Goal: Information Seeking & Learning: Learn about a topic

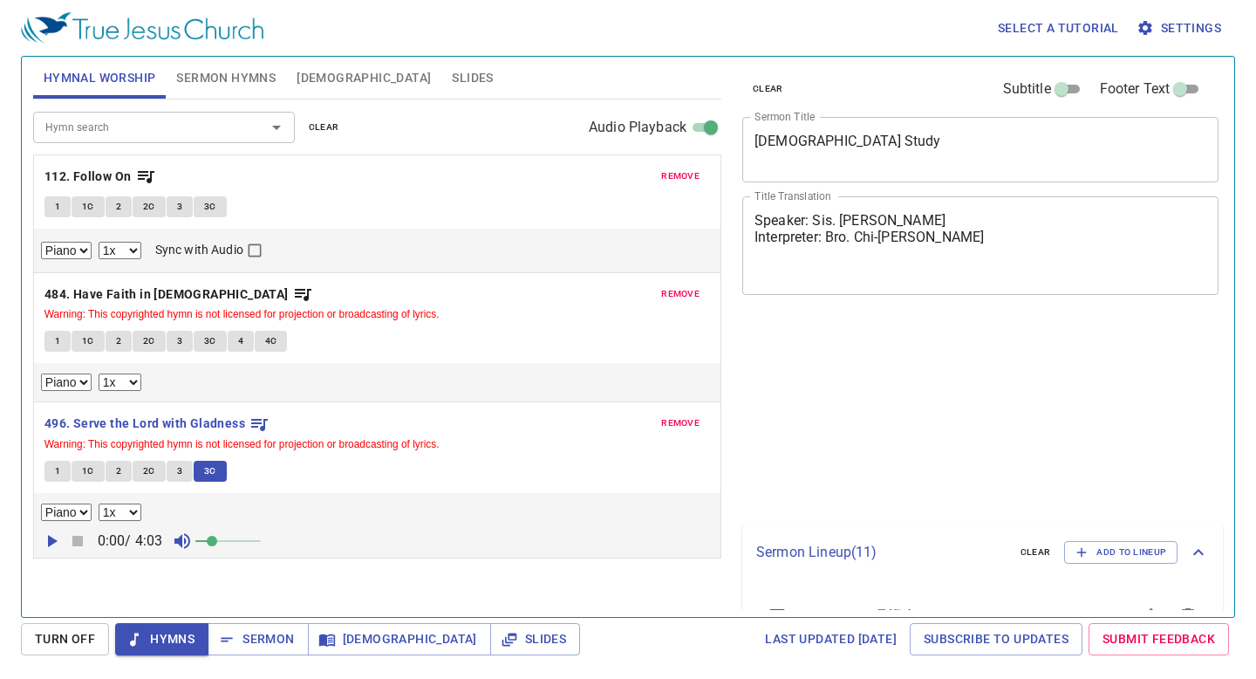
select select "1"
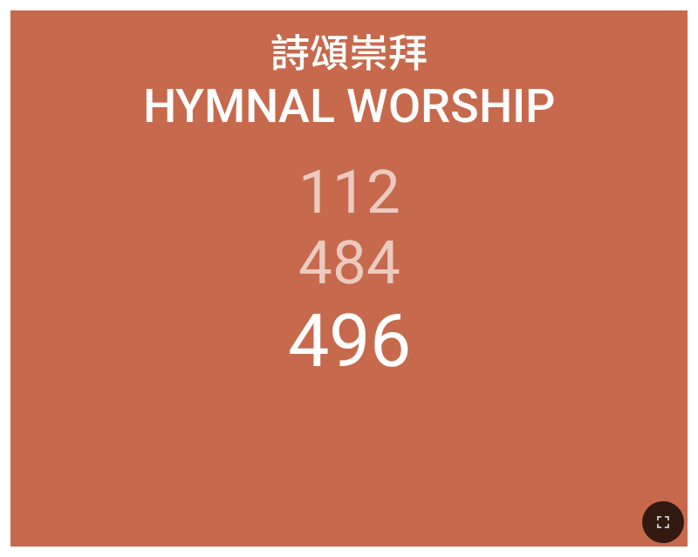
click at [665, 496] on div at bounding box center [349, 523] width 698 height 70
click at [660, 518] on icon "button" at bounding box center [662, 522] width 21 height 21
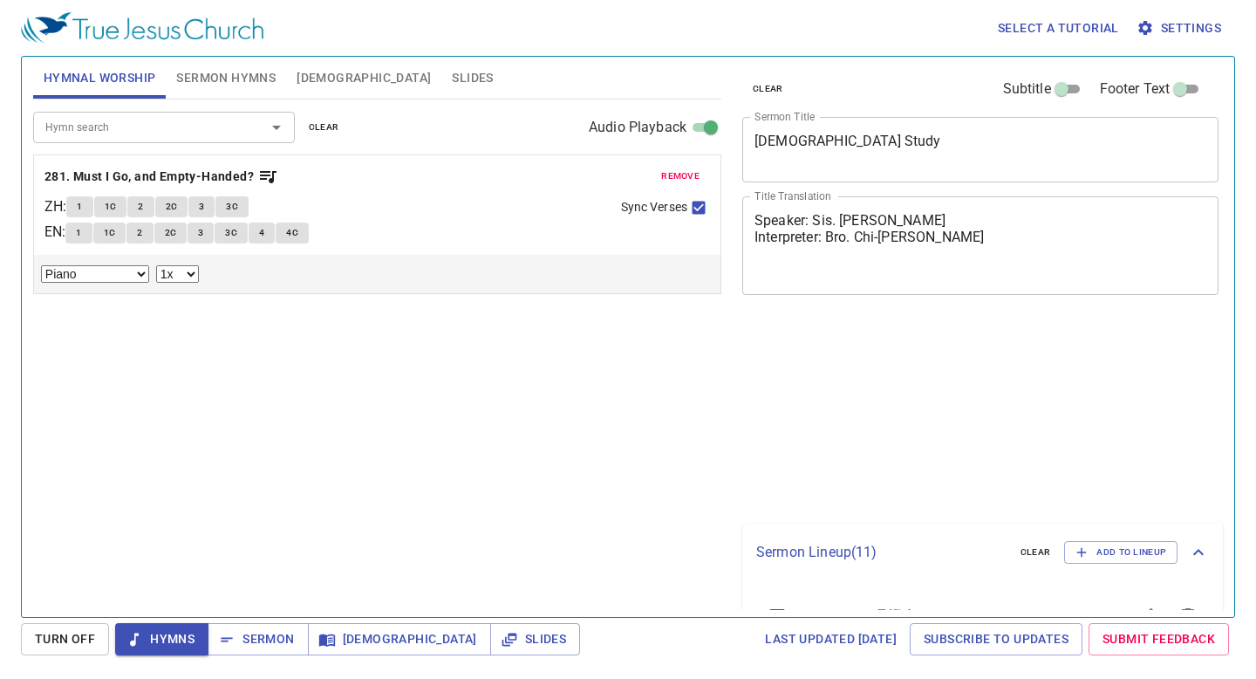
select select "1"
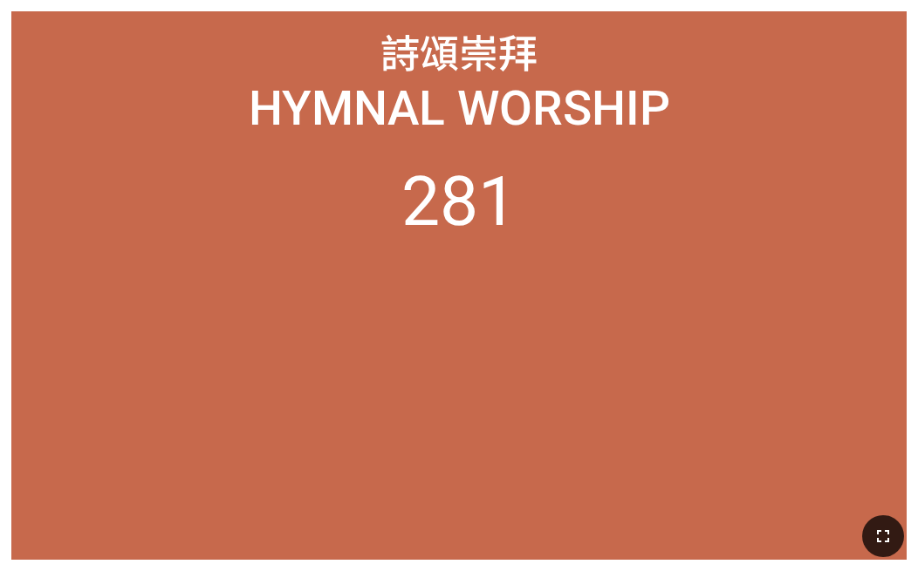
click at [877, 536] on icon "button" at bounding box center [882, 536] width 21 height 21
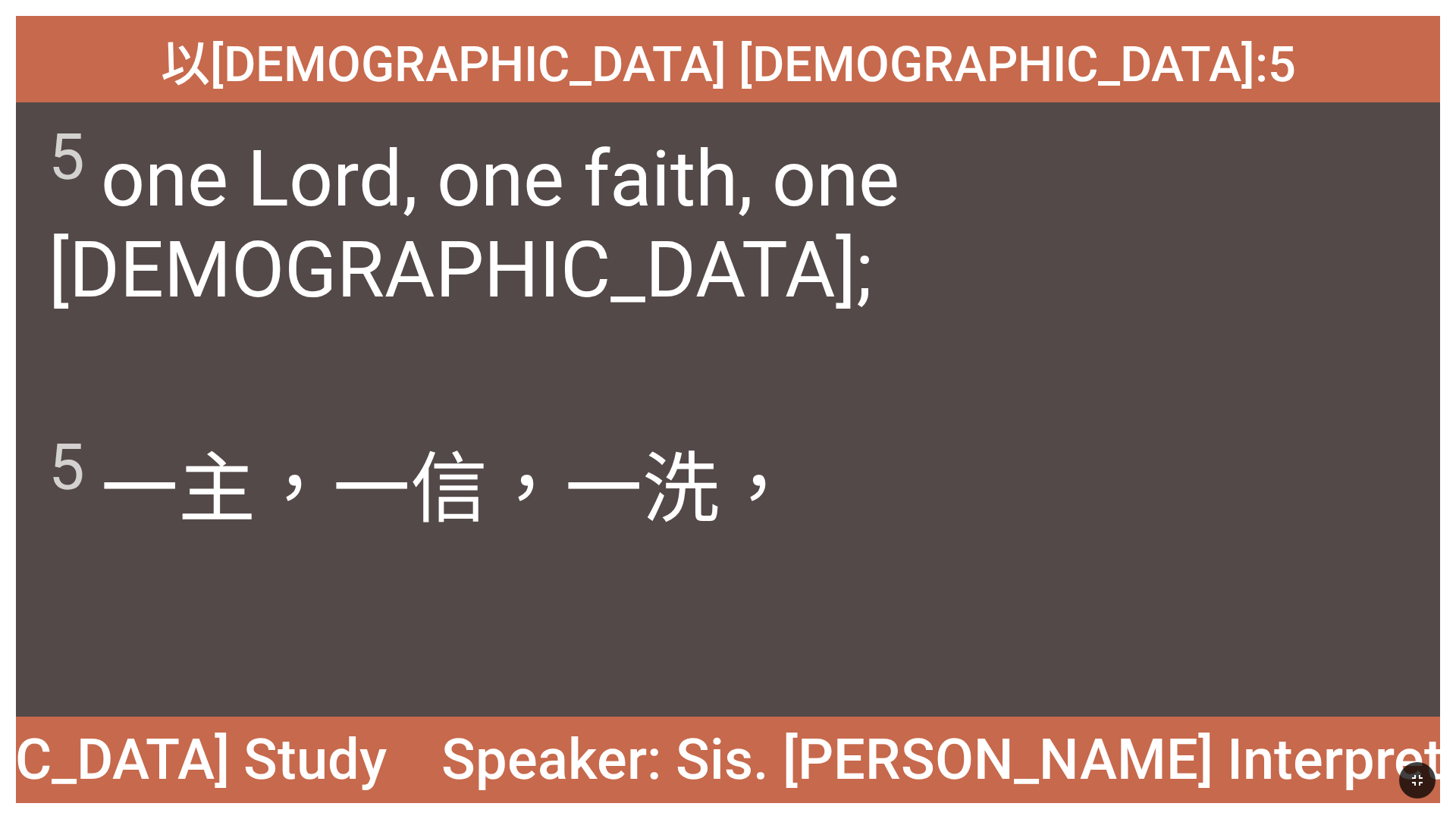
click at [863, 425] on div "5 一 主 ，一 信 ，一 洗 ，" at bounding box center [728, 563] width 1424 height 307
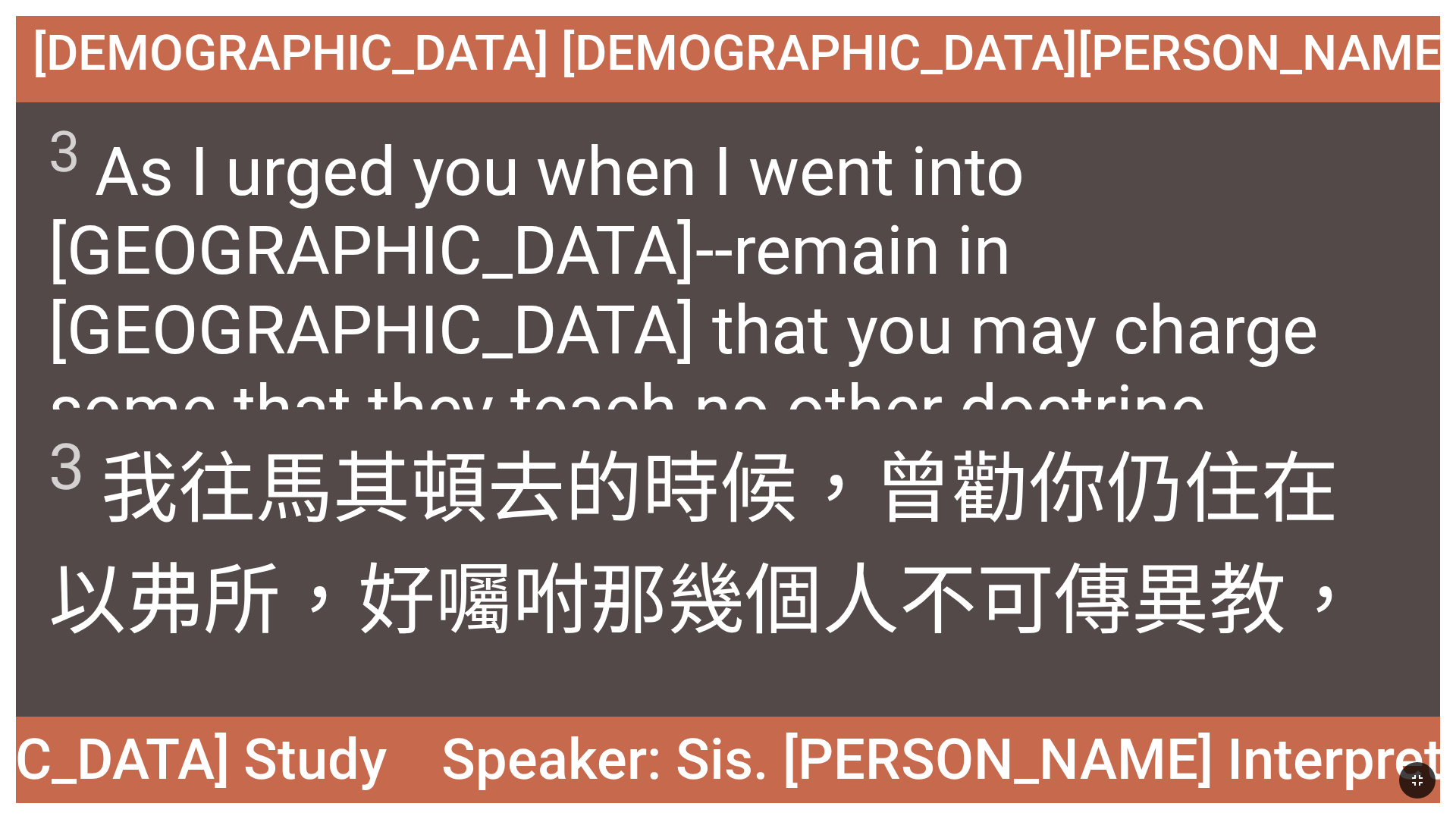
click at [1031, 536] on span "3 我往 馬其頓 去 的時候 ，曾勸 你 仍住 在 以弗所 ，好 囑咐 那幾個人 不可 傳異教 ，" at bounding box center [728, 537] width 1359 height 223
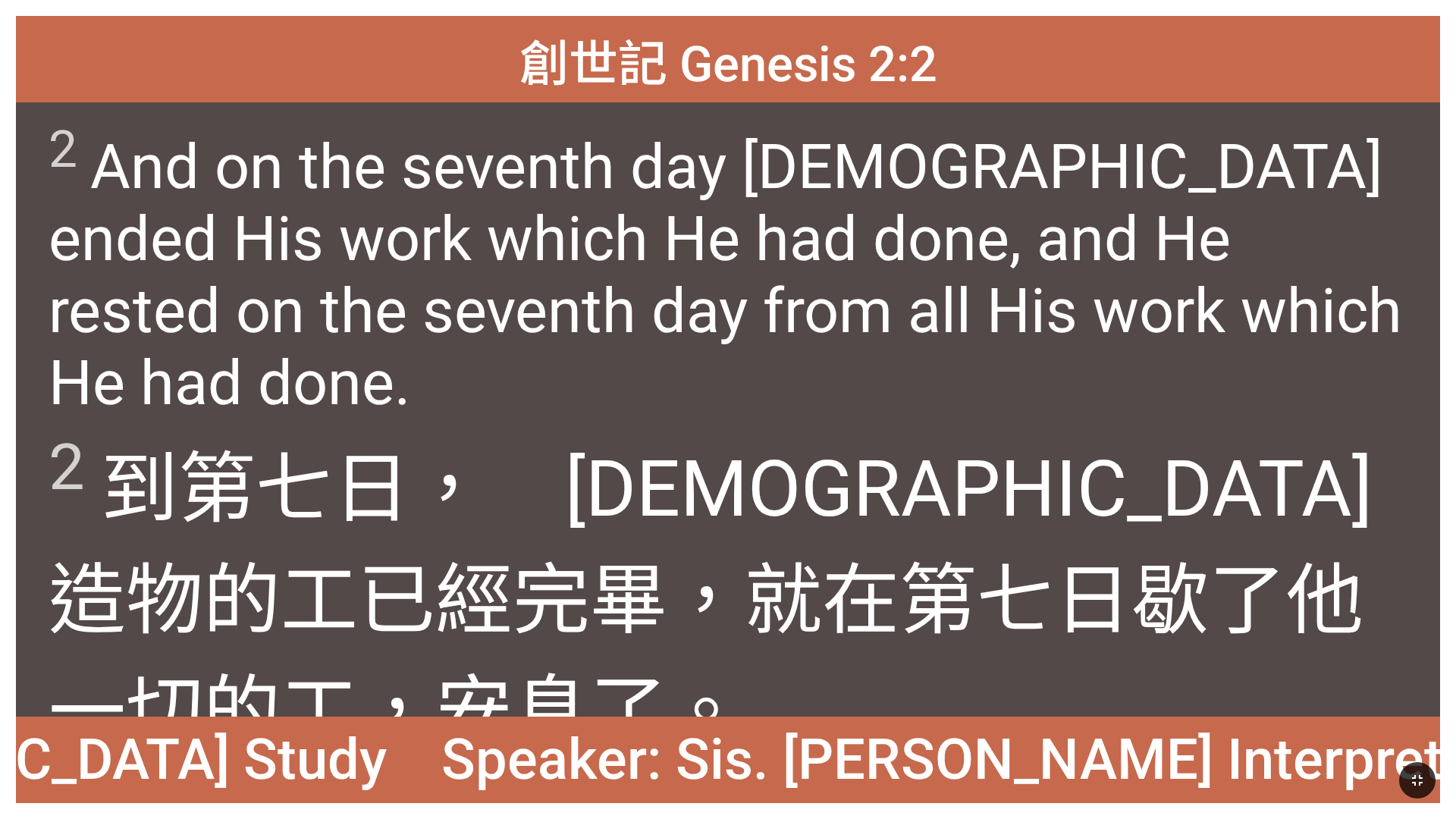
click at [877, 417] on div "2 到第七 日 ，　神 造 物的工 已經完畢 ，就在第七 日 歇了 他一切的工 ，安息了。" at bounding box center [728, 563] width 1424 height 307
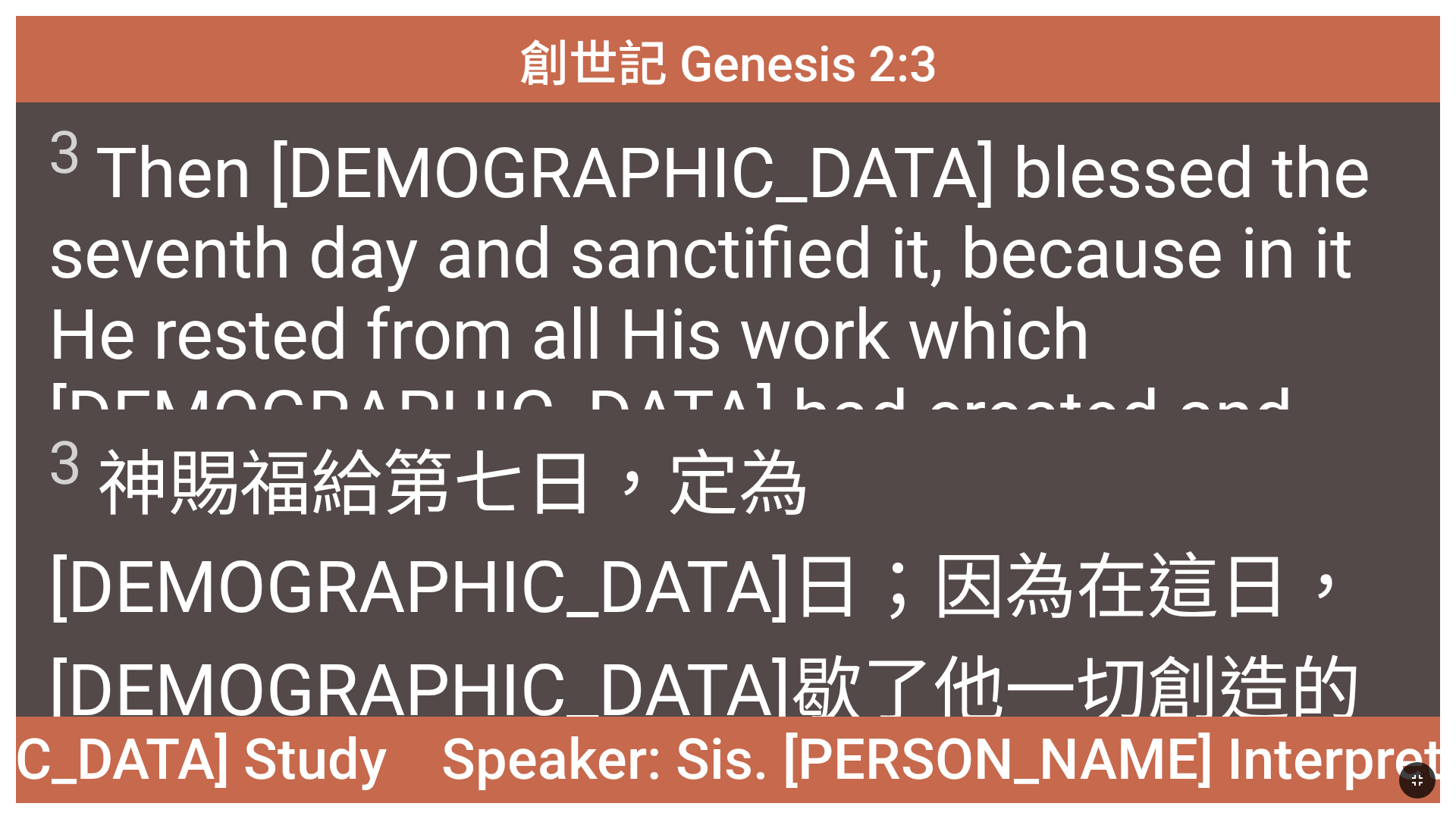
click at [839, 589] on wh6213 "的工 ，就安息了。" at bounding box center [705, 742] width 1313 height 187
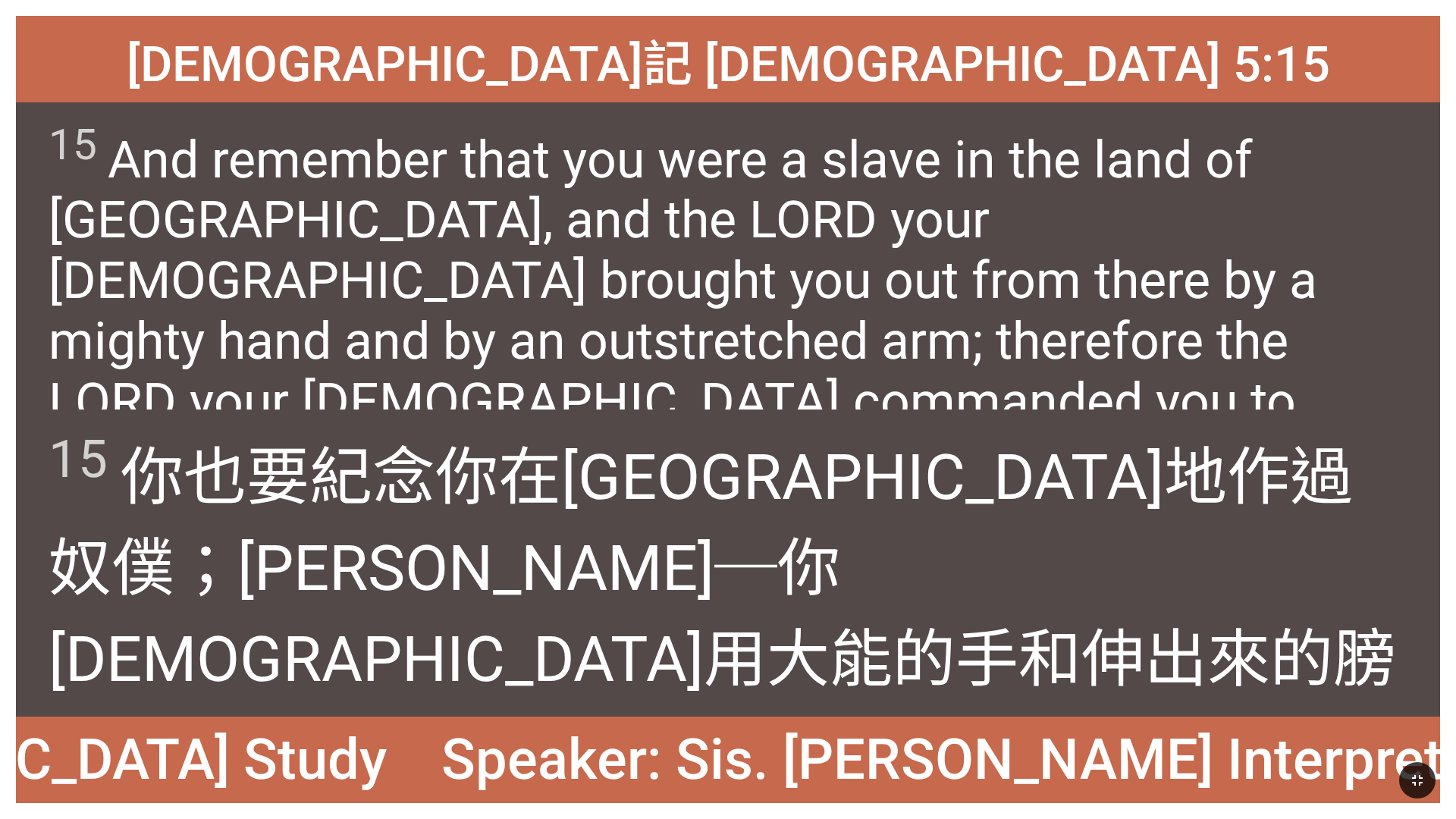
click at [185, 312] on span "15 And remember that you were a slave in the land of Egypt, and the LORD your G…" at bounding box center [728, 306] width 1359 height 375
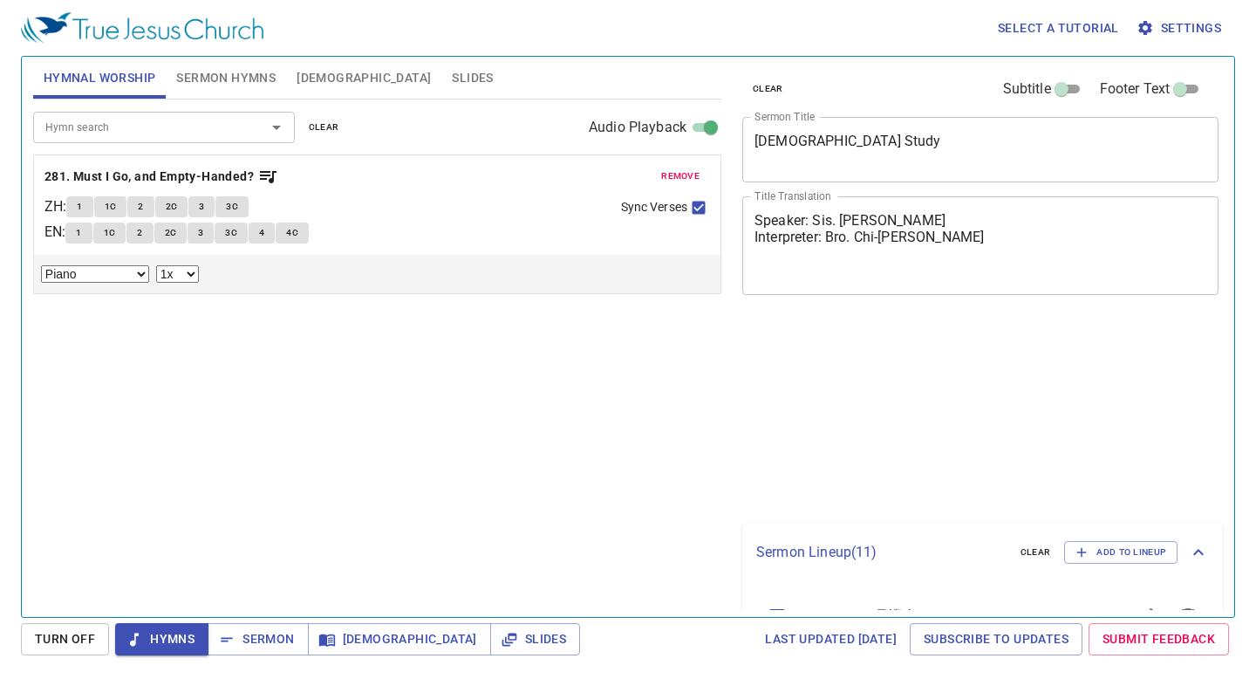
select select "1"
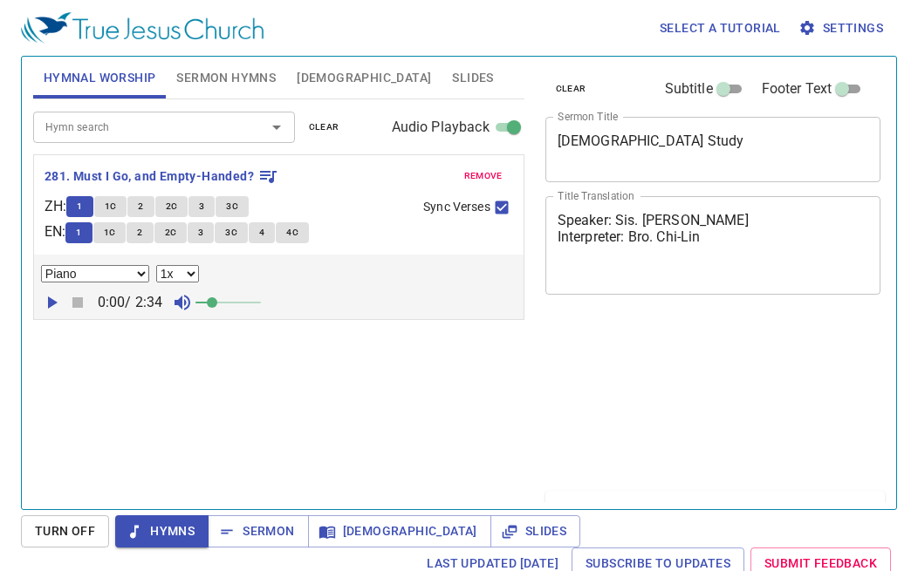
select select "1"
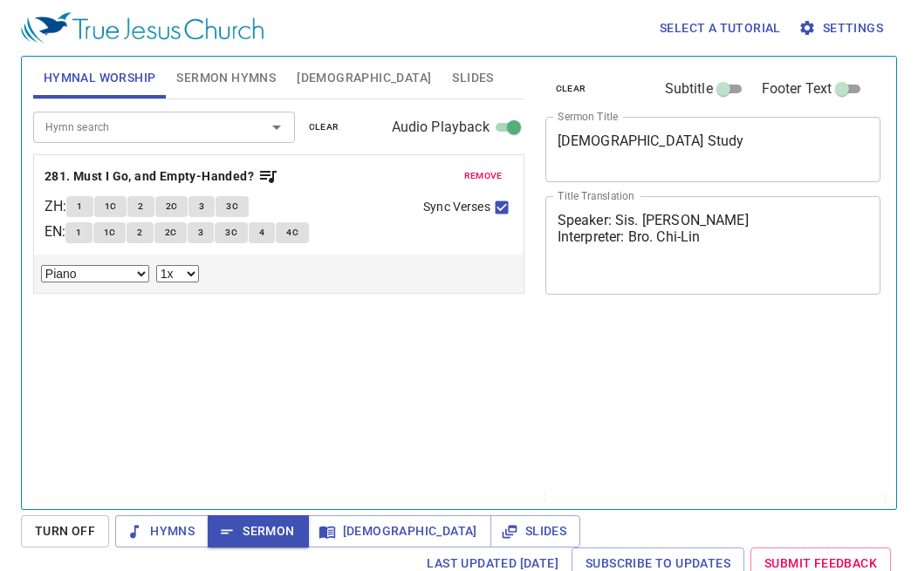
select select "1"
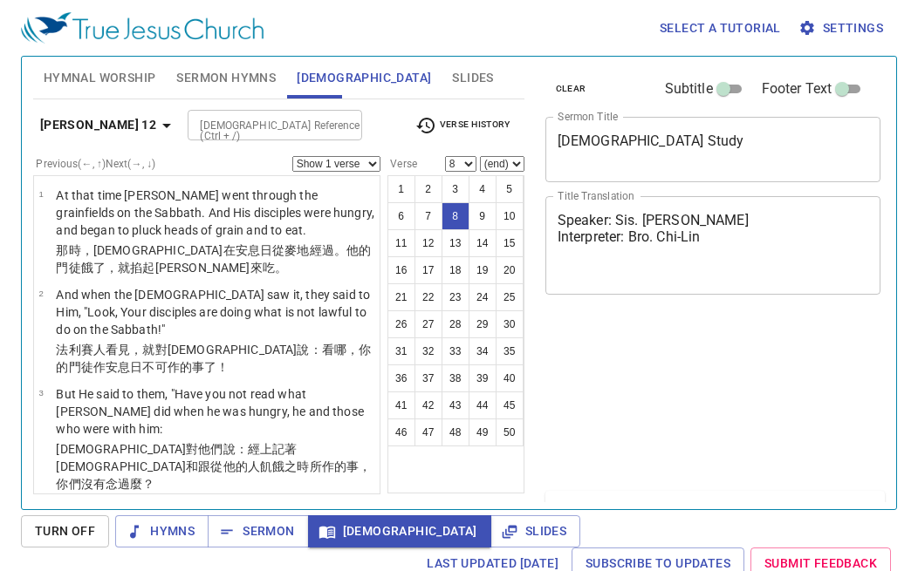
select select "8"
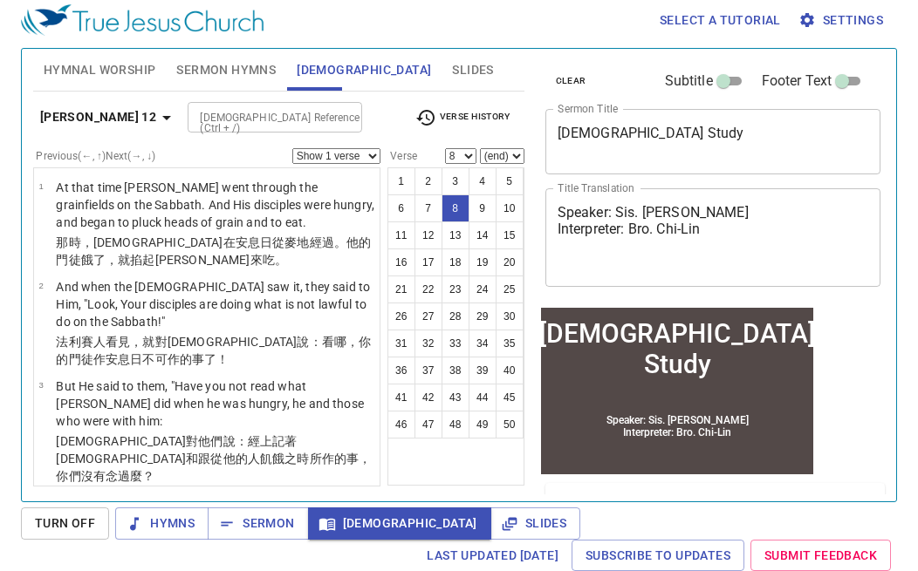
scroll to position [515, 0]
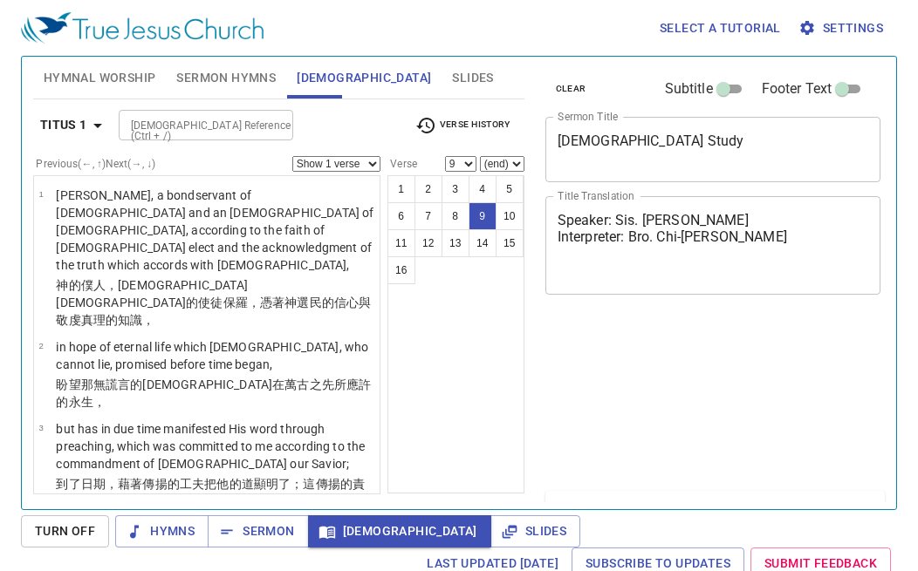
select select "9"
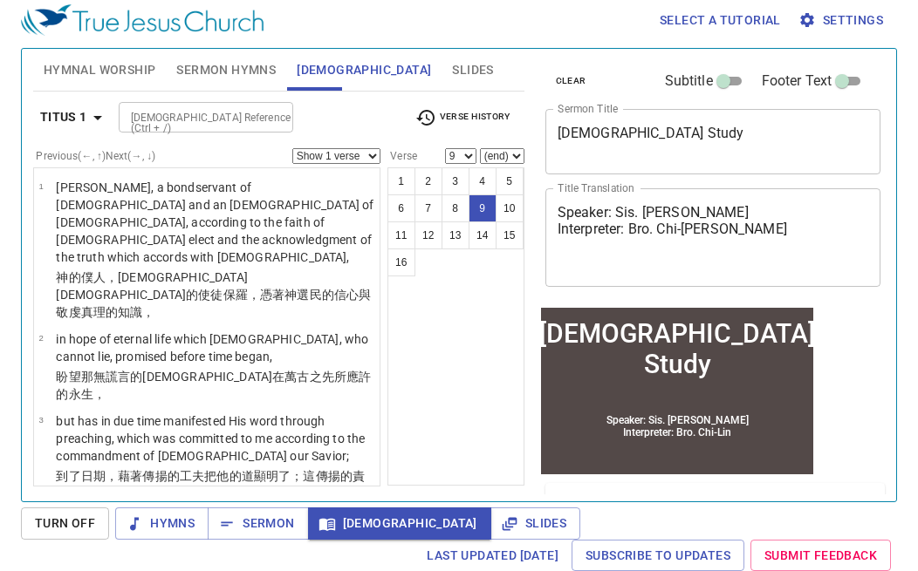
scroll to position [641, 0]
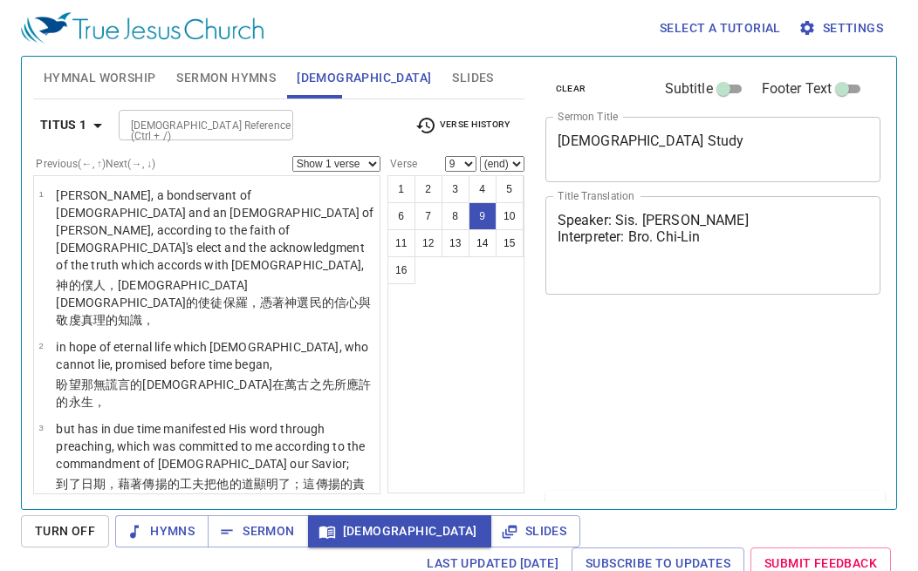
select select "9"
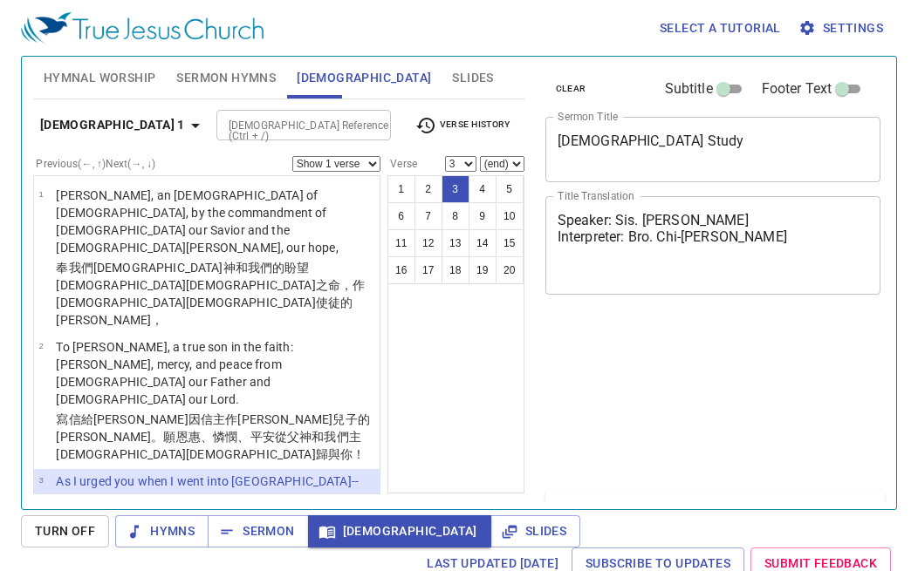
select select "3"
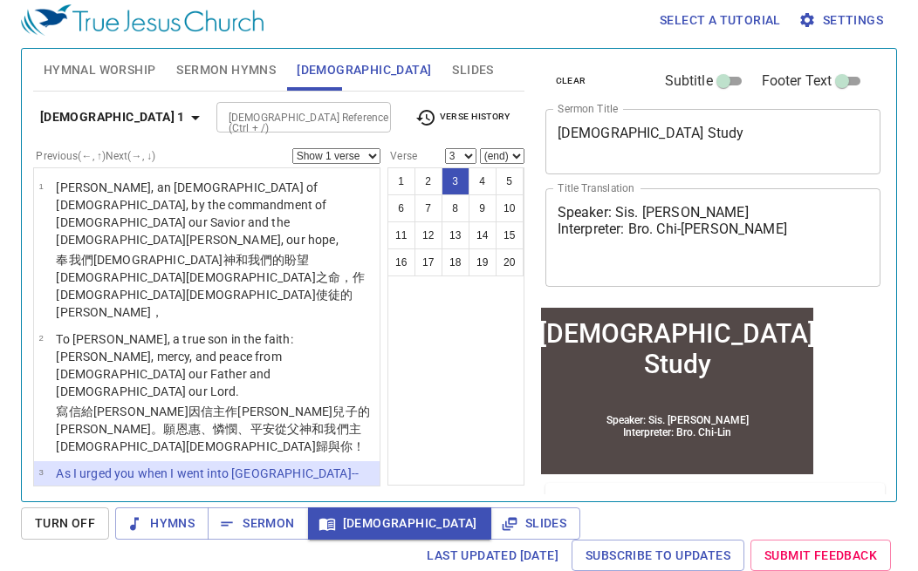
scroll to position [8, 0]
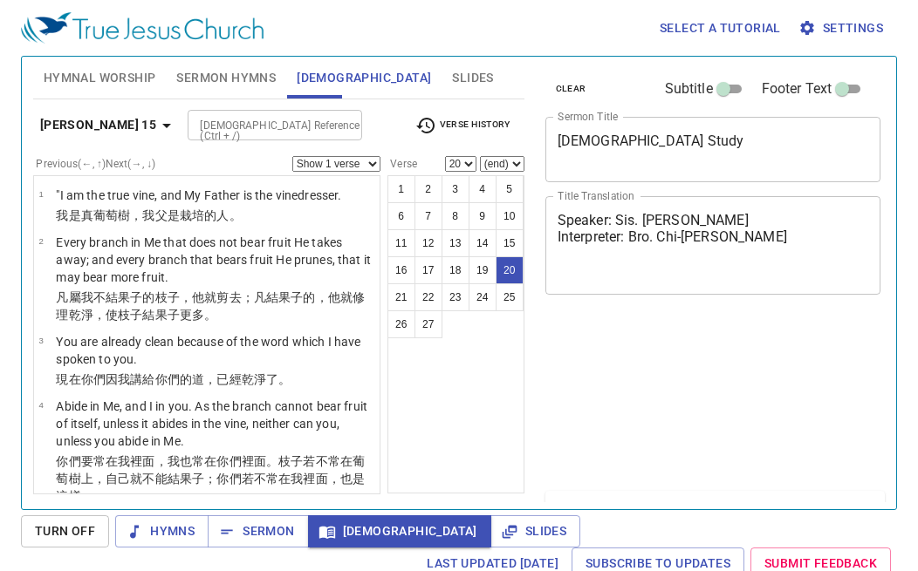
select select "20"
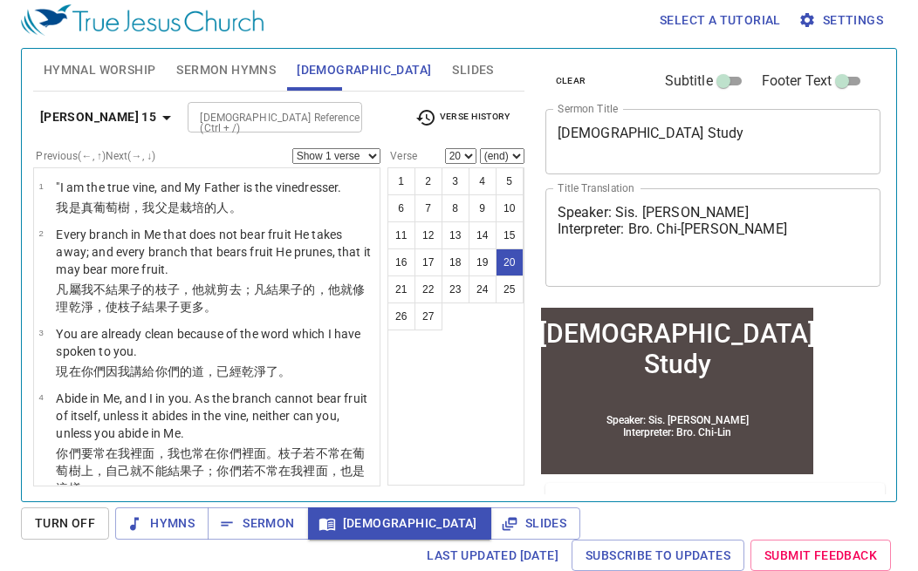
scroll to position [1526, 0]
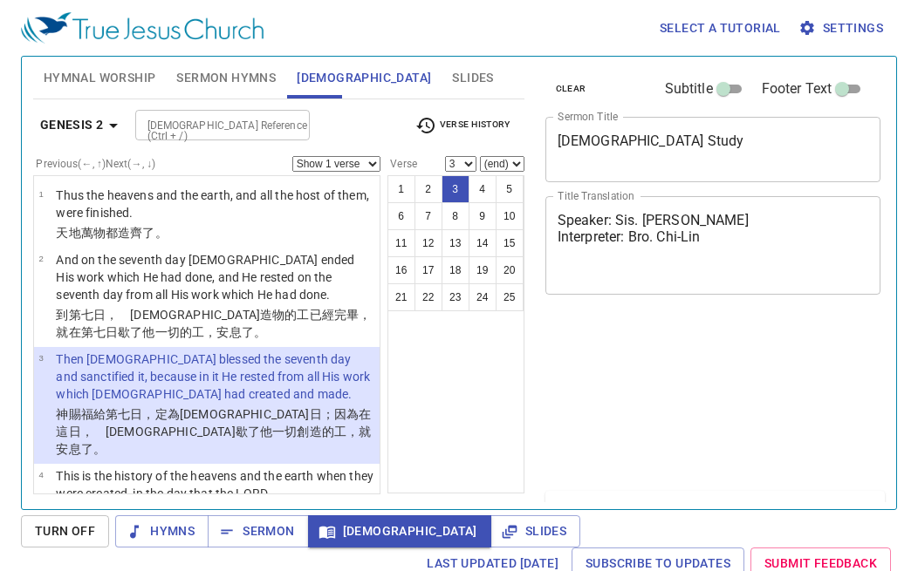
select select "3"
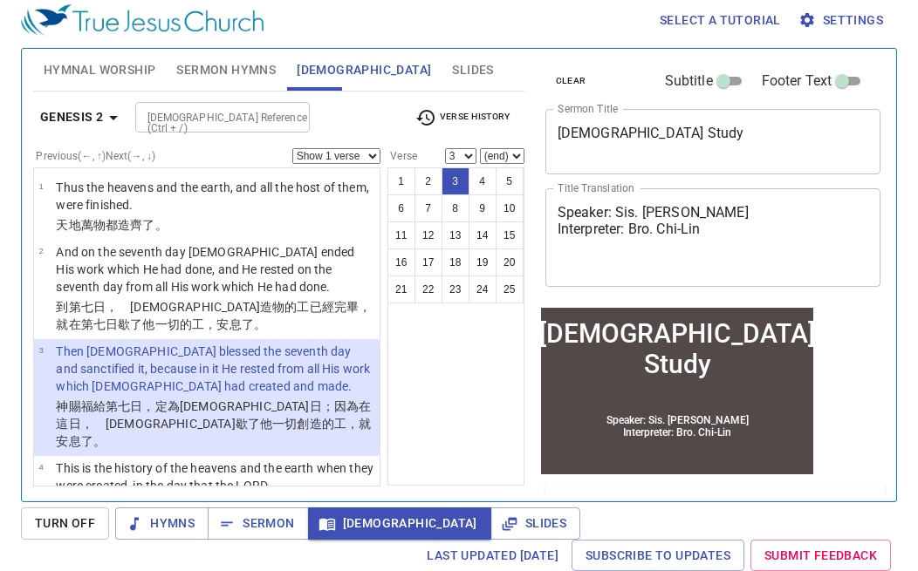
scroll to position [8, 0]
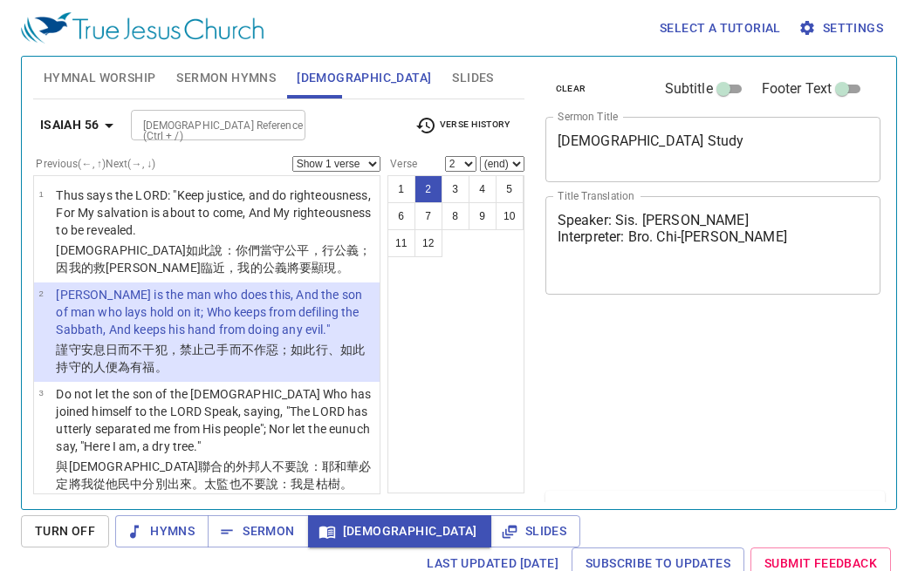
select select "2"
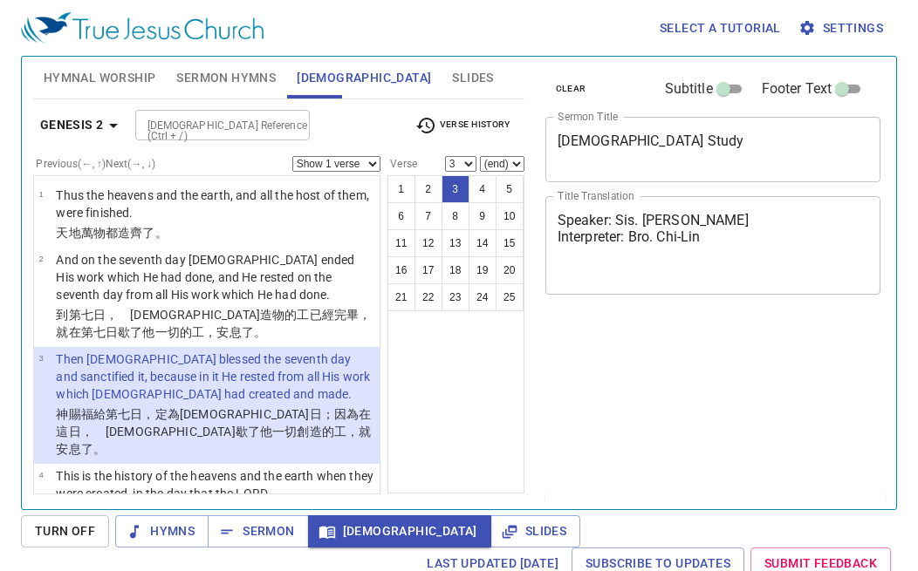
select select "3"
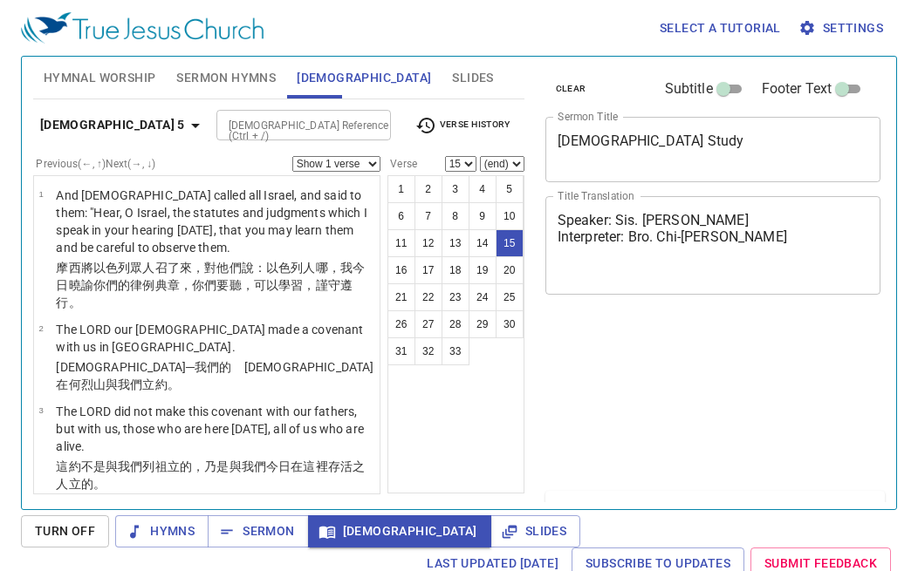
select select "15"
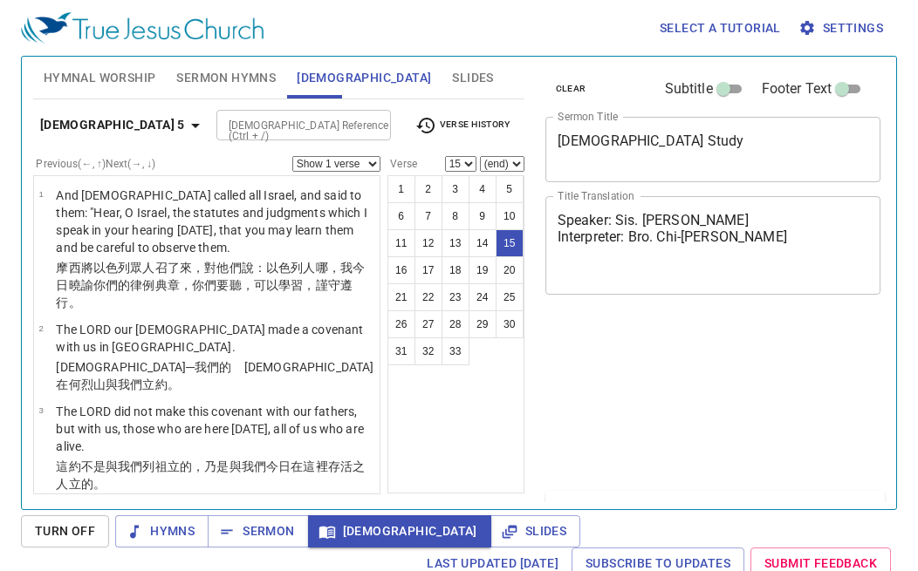
scroll to position [8, 0]
select select "15"
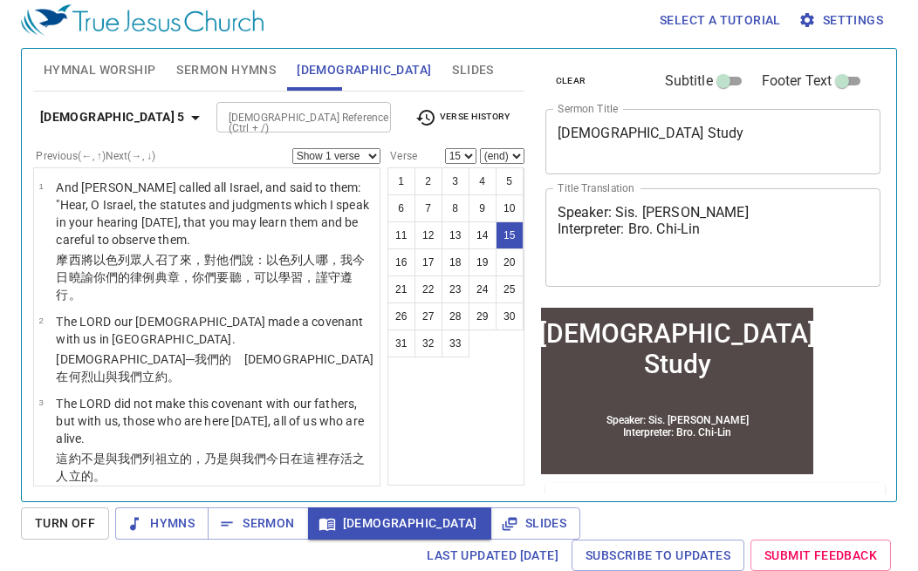
scroll to position [1177, 0]
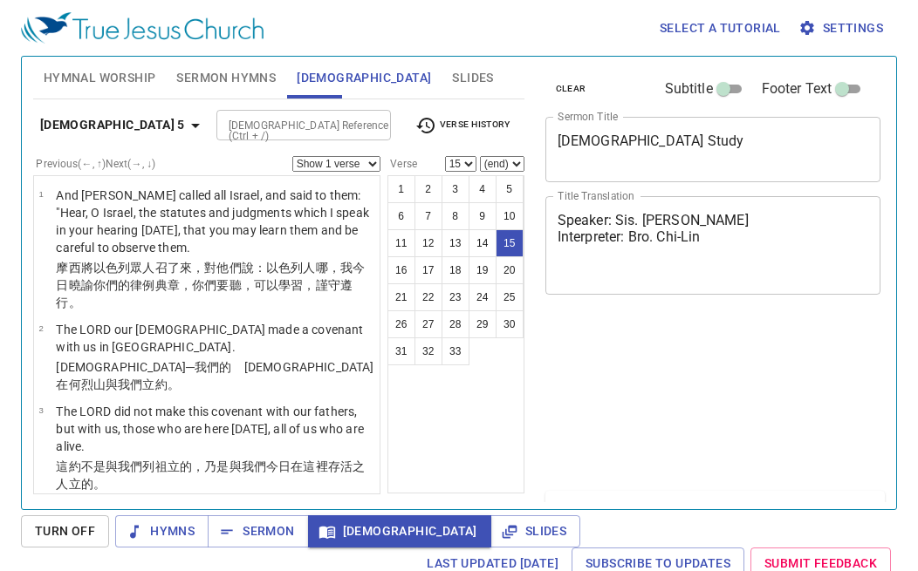
select select "15"
